Goal: Task Accomplishment & Management: Manage account settings

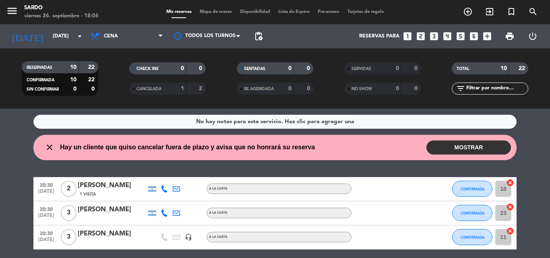
drag, startPoint x: 460, startPoint y: 135, endPoint x: 460, endPoint y: 147, distance: 12.5
click at [460, 135] on div "close Hay un cliente que quiso cancelar fuera de plazo y avisa que no honrará s…" at bounding box center [274, 147] width 483 height 25
click at [460, 147] on button "MOSTRAR" at bounding box center [468, 148] width 85 height 14
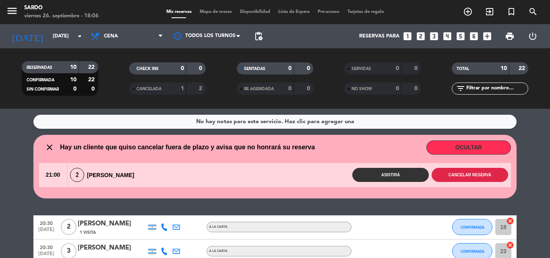
click at [482, 176] on button "Cancelar reserva" at bounding box center [470, 175] width 76 height 14
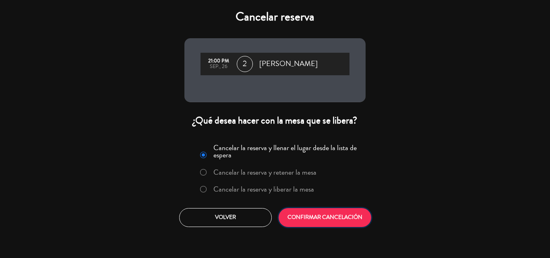
click at [332, 213] on button "CONFIRMAR CANCELACIÓN" at bounding box center [325, 217] width 93 height 19
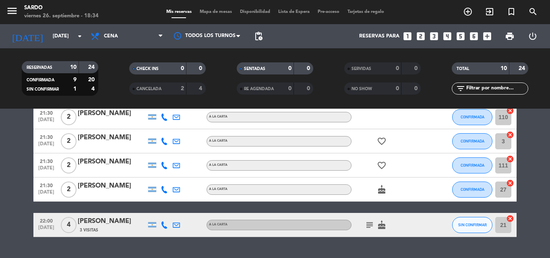
scroll to position [203, 0]
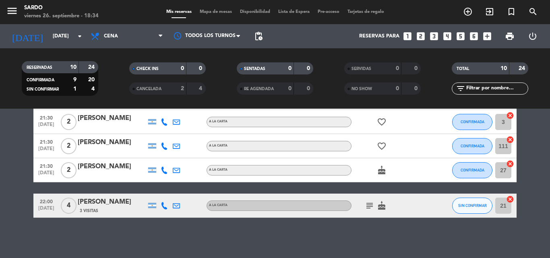
click at [371, 206] on icon "subject" at bounding box center [370, 206] width 10 height 10
click at [372, 223] on div "No hay notas para este servicio. Haz clic para agregar una 20:30 [DATE] 2 [PERS…" at bounding box center [275, 183] width 550 height 149
click at [467, 202] on button "SIN CONFIRMAR" at bounding box center [472, 206] width 40 height 16
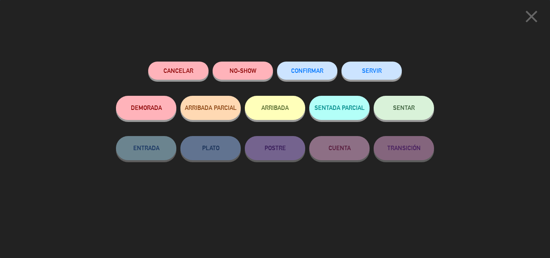
click at [302, 70] on span "CONFIRMAR" at bounding box center [307, 70] width 32 height 7
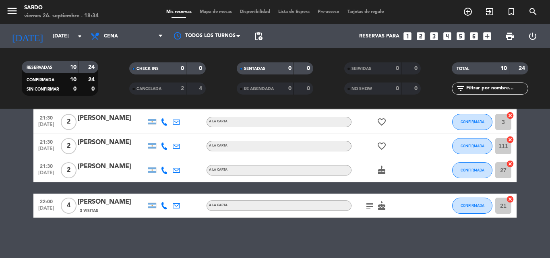
click at [370, 209] on icon "subject" at bounding box center [370, 206] width 10 height 10
drag, startPoint x: 368, startPoint y: 225, endPoint x: 370, endPoint y: 219, distance: 6.0
click at [368, 224] on div "No hay notas para este servicio. Haz clic para agregar una 20:30 [DATE] 2 [PERS…" at bounding box center [275, 183] width 550 height 149
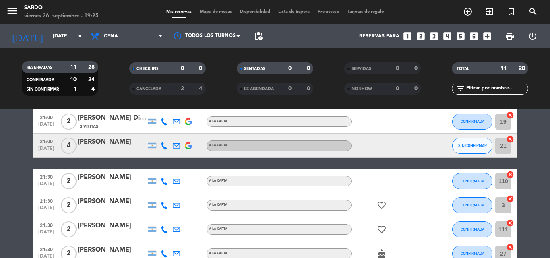
scroll to position [147, 0]
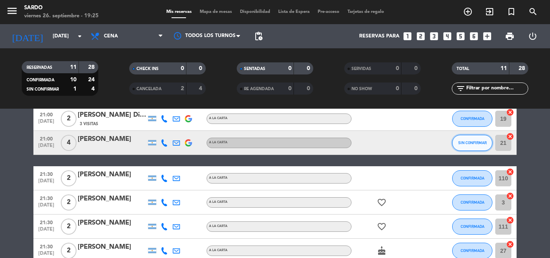
click at [463, 140] on button "SIN CONFIRMAR" at bounding box center [472, 143] width 40 height 16
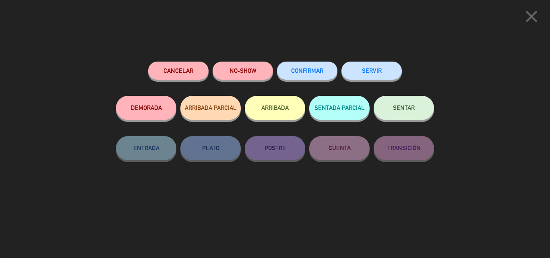
click at [306, 63] on button "CONFIRMAR" at bounding box center [307, 71] width 60 height 18
type input "14"
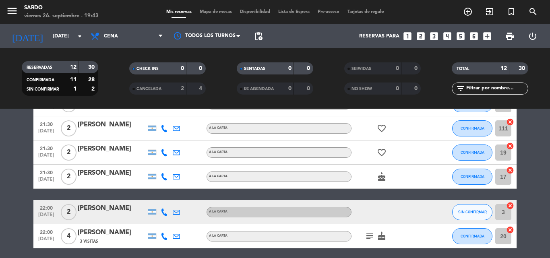
scroll to position [252, 0]
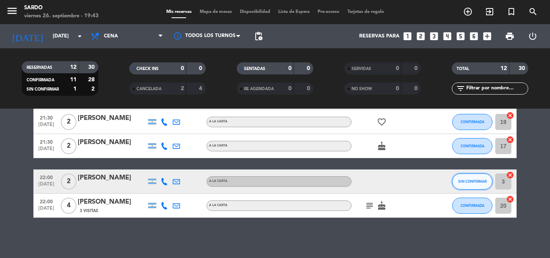
click at [481, 184] on button "SIN CONFIRMAR" at bounding box center [472, 182] width 40 height 16
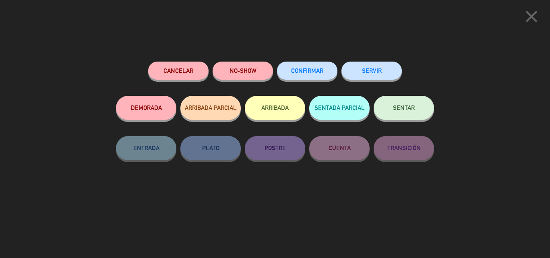
click at [313, 69] on span "CONFIRMAR" at bounding box center [307, 70] width 32 height 7
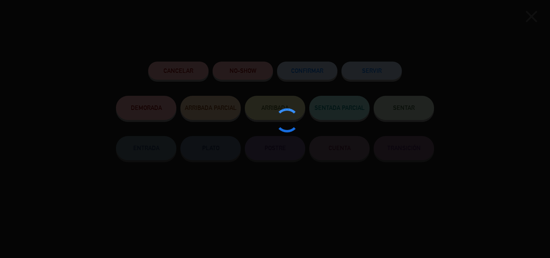
type input "111"
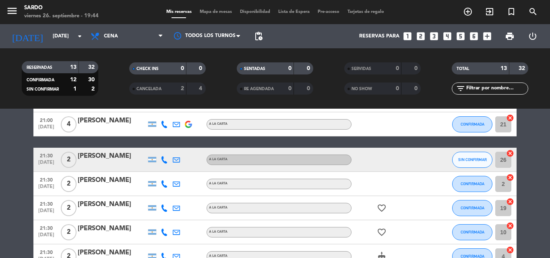
scroll to position [131, 0]
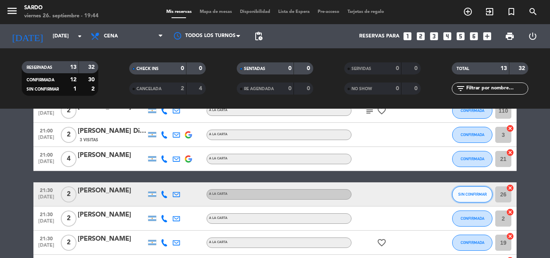
click at [476, 201] on button "SIN CONFIRMAR" at bounding box center [472, 194] width 40 height 16
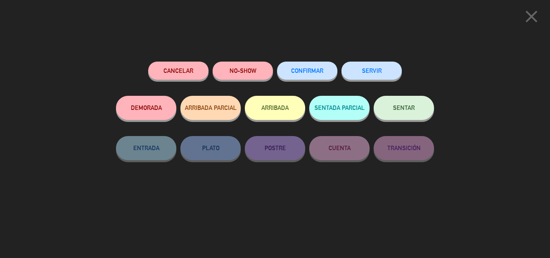
click at [291, 68] on button "CONFIRMAR" at bounding box center [307, 71] width 60 height 18
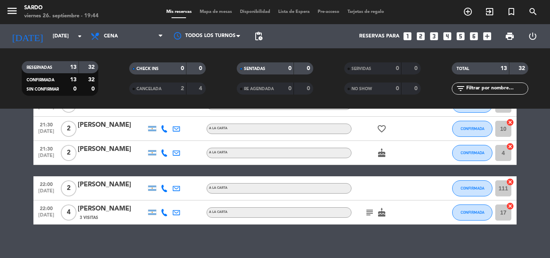
scroll to position [276, 0]
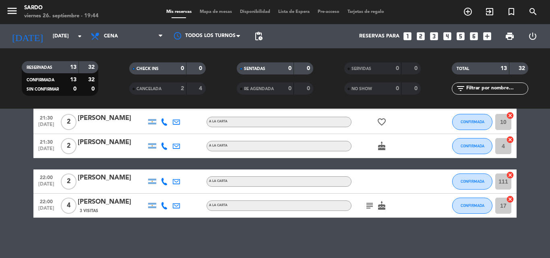
click at [162, 204] on icon at bounding box center [164, 205] width 7 height 7
click at [157, 222] on div "No hay notas para este servicio. Haz clic para agregar una 20:30 [DATE] 2 [PERS…" at bounding box center [275, 183] width 550 height 149
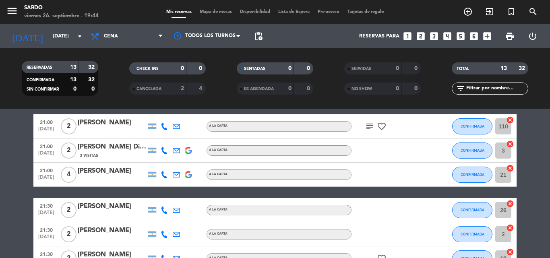
scroll to position [115, 0]
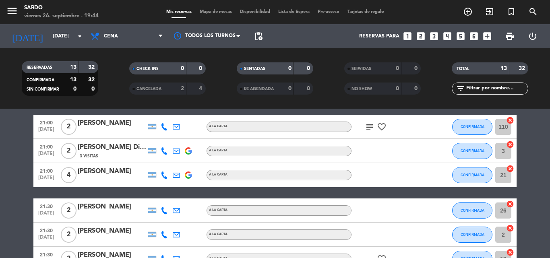
click at [167, 177] on icon at bounding box center [164, 175] width 7 height 7
click at [4, 181] on bookings-row "20:30 [DATE] 2 [PERSON_NAME] 1 Visita A LA CARTA CONFIRMADA 27 cancel 20:30 [DA…" at bounding box center [275, 205] width 550 height 348
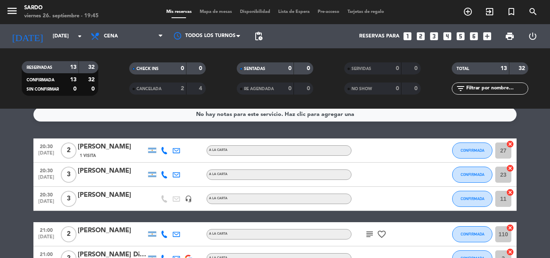
scroll to position [0, 0]
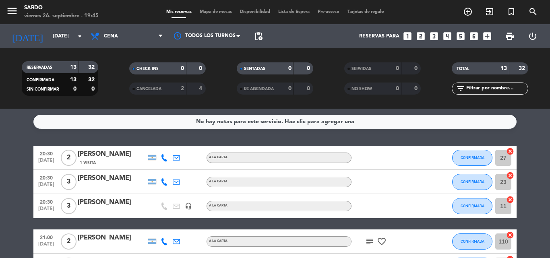
drag, startPoint x: 59, startPoint y: 164, endPoint x: 19, endPoint y: 161, distance: 40.0
